Goal: Use online tool/utility: Utilize a website feature to perform a specific function

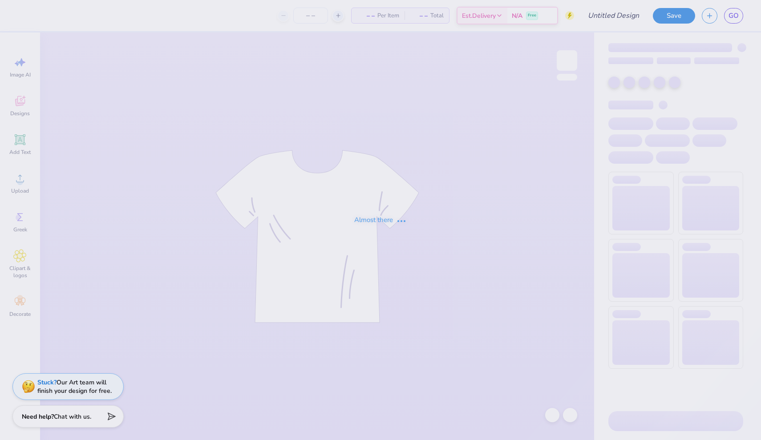
type input "Hoodie Design"
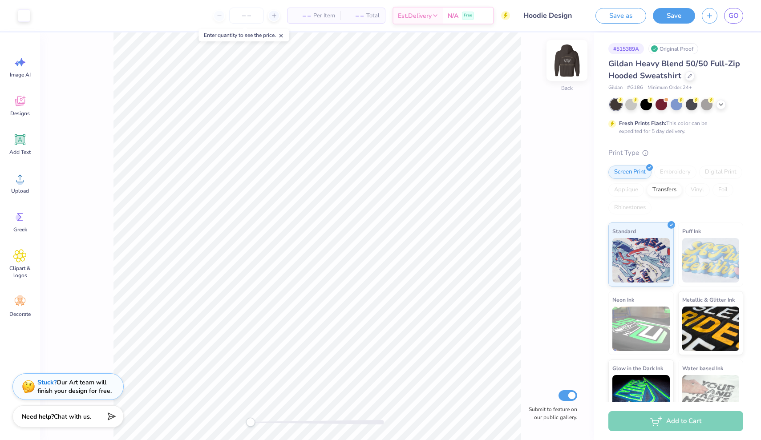
click at [557, 57] on div at bounding box center [566, 60] width 41 height 41
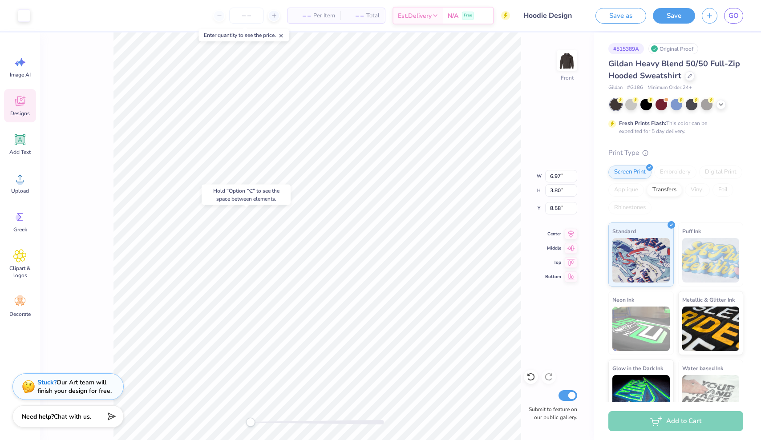
click at [22, 116] on span "Designs" at bounding box center [20, 113] width 20 height 7
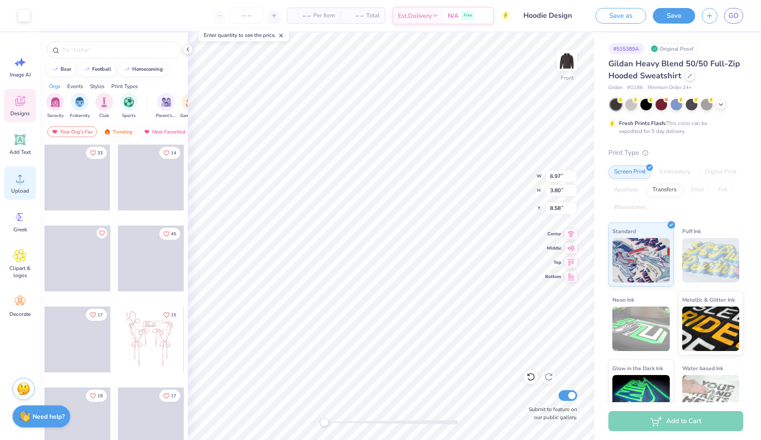
click at [21, 187] on span "Upload" at bounding box center [20, 190] width 18 height 7
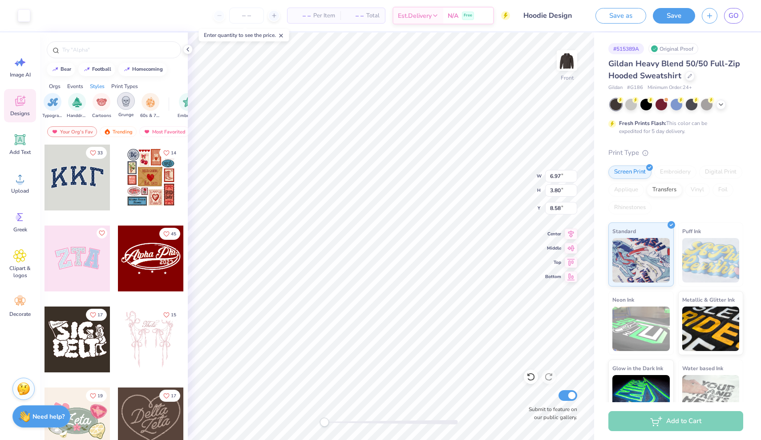
scroll to position [0, 588]
click at [187, 106] on div "filter for Embroidery" at bounding box center [191, 101] width 18 height 18
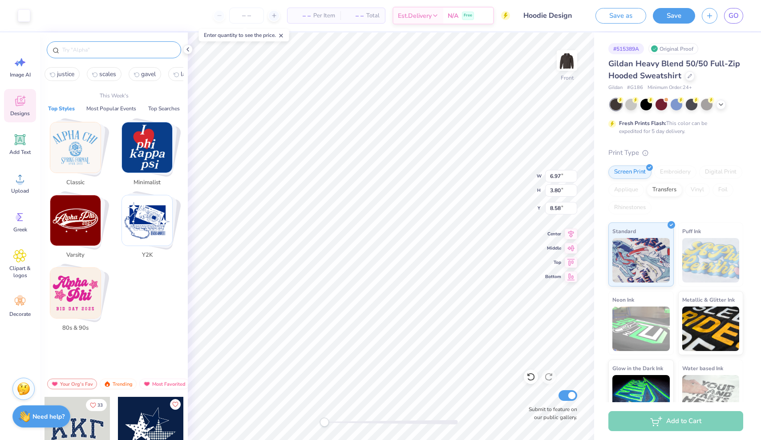
click at [122, 52] on input "text" at bounding box center [118, 49] width 114 height 9
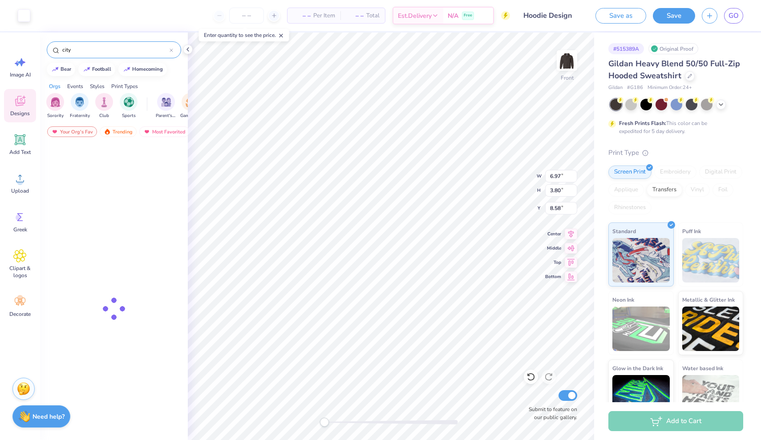
type input "city"
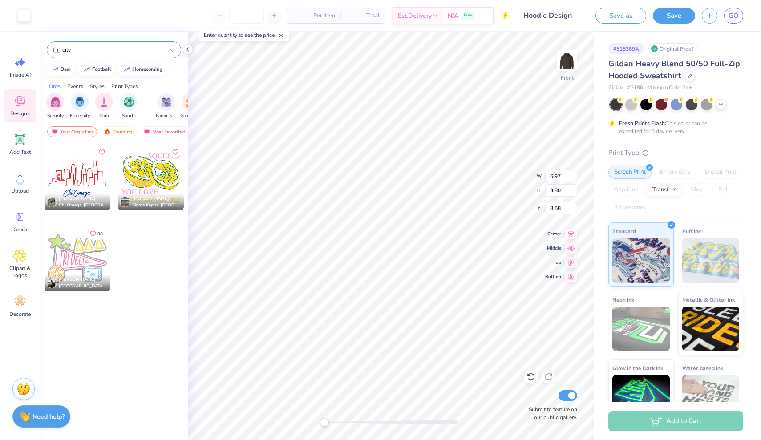
click at [76, 178] on div at bounding box center [78, 178] width 66 height 66
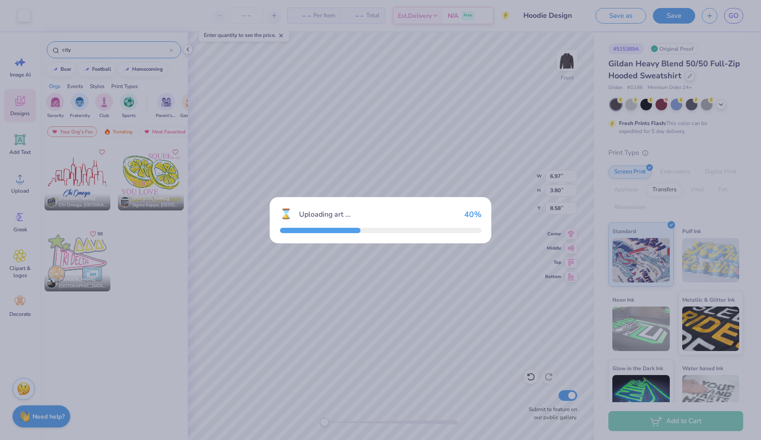
type input "8.83"
type input "5.96"
type input "12.27"
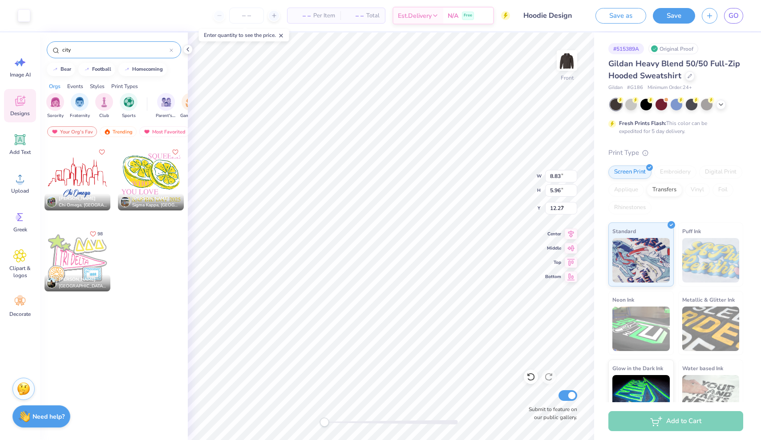
type input "6.97"
type input "3.80"
type input "8.58"
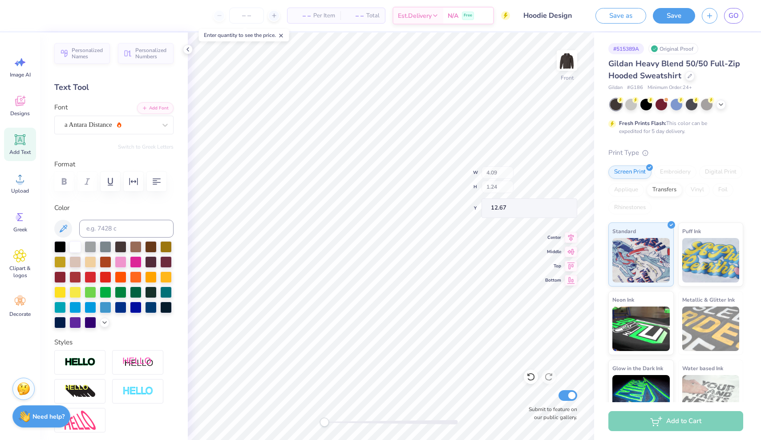
type input "15.00"
type input "0.91"
type input "14.34"
type input "8.83"
type input "4.35"
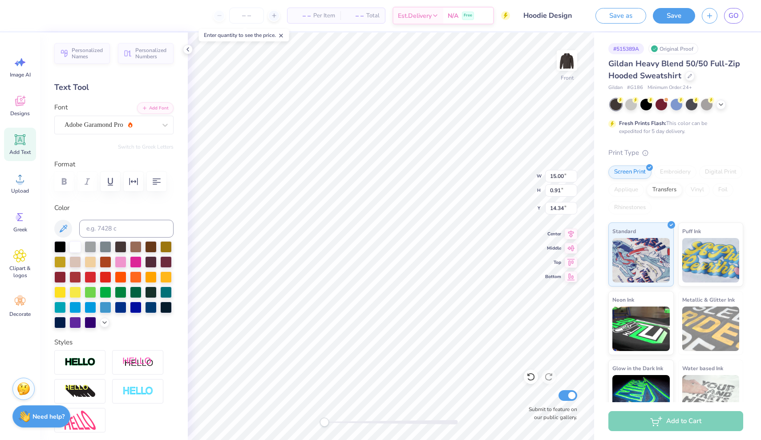
type input "7.94"
click at [134, 251] on div at bounding box center [136, 246] width 12 height 12
click at [91, 257] on div at bounding box center [91, 261] width 12 height 12
type input "8.83"
type input "4.35"
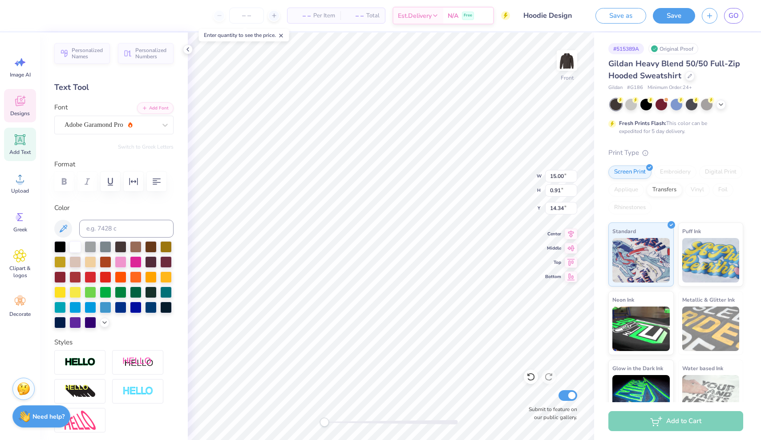
type input "7.90"
click at [151, 246] on div at bounding box center [151, 246] width 12 height 12
click at [87, 263] on div at bounding box center [91, 261] width 12 height 12
type input "8.83"
type input "4.35"
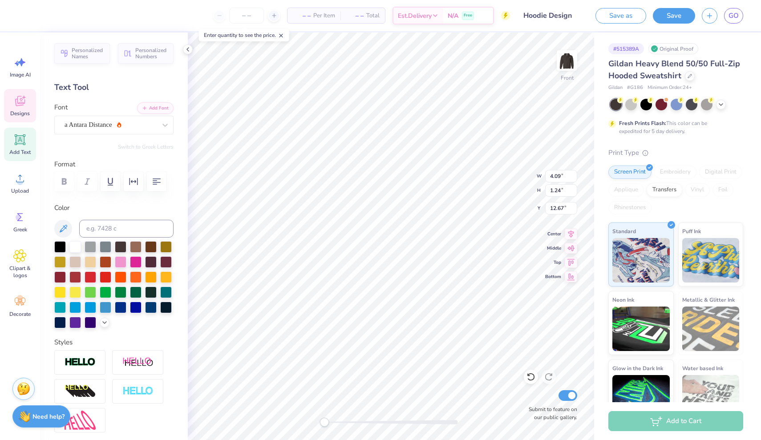
type input "7.90"
click at [27, 20] on div at bounding box center [24, 14] width 12 height 12
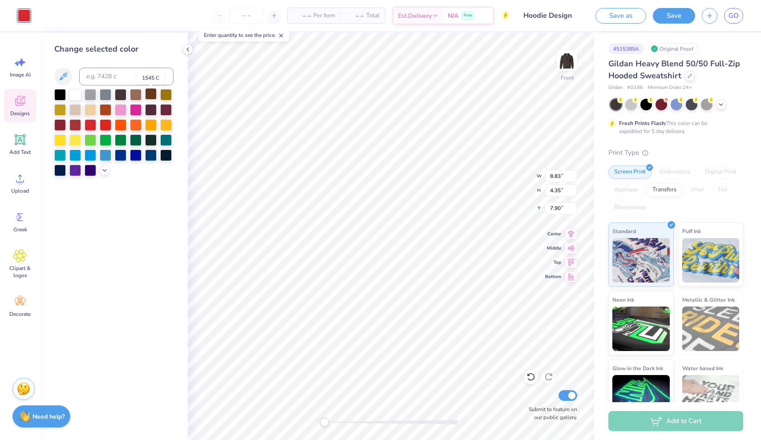
click at [145, 93] on div at bounding box center [151, 94] width 12 height 12
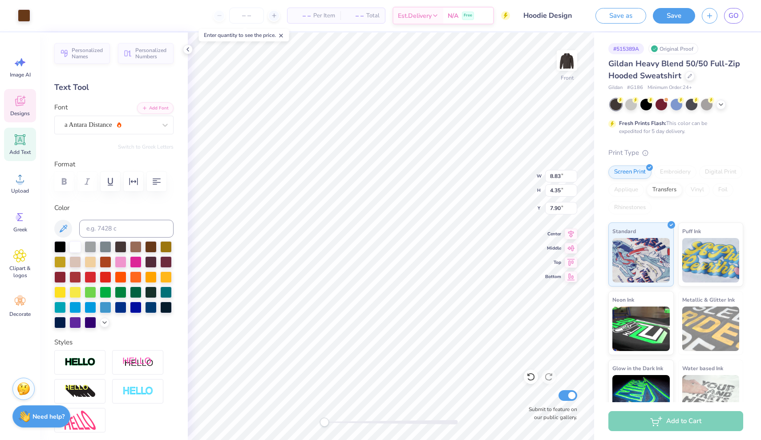
type input "10.47"
type input "5.16"
type input "15.00"
type input "0.91"
type input "14.34"
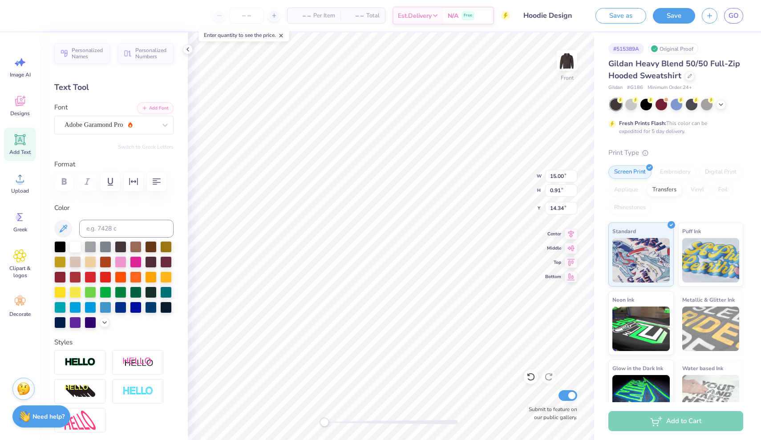
type input "11.87"
type input "2.15"
type input "6.04"
